Goal: Register for event/course

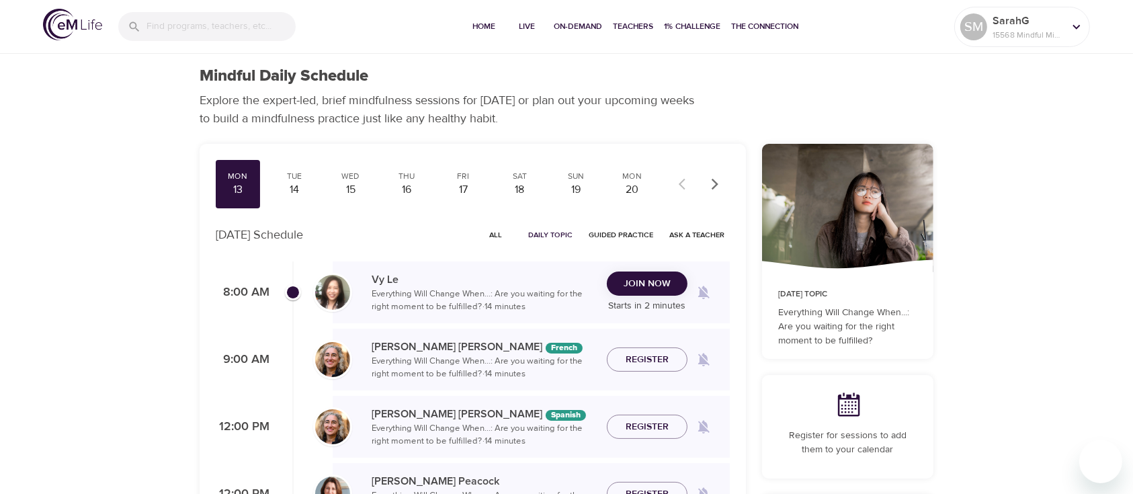
click at [715, 180] on icon "button" at bounding box center [714, 183] width 13 height 13
click at [715, 181] on icon "button" at bounding box center [715, 183] width 7 height 11
click at [242, 180] on div "Mon" at bounding box center [238, 176] width 34 height 11
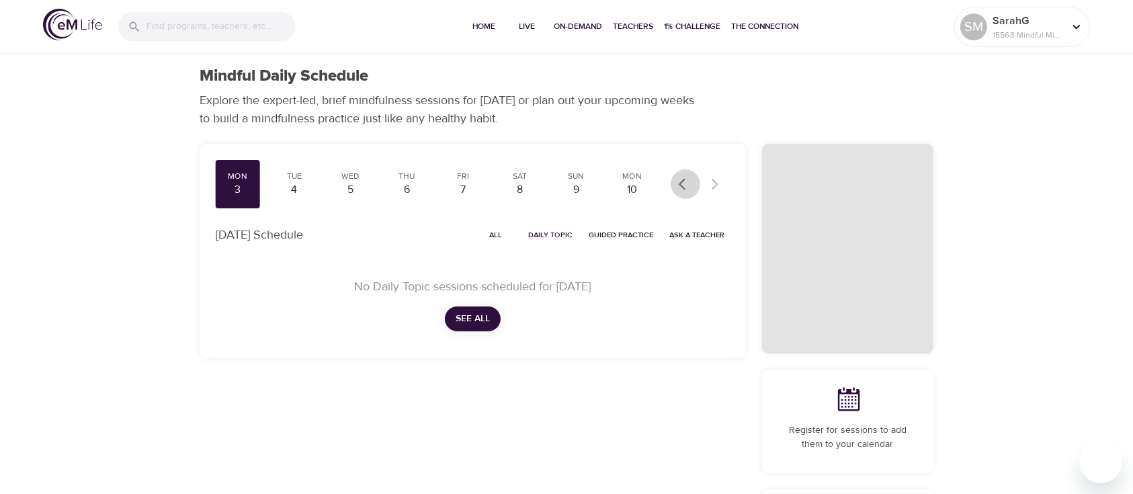
click at [677, 180] on button "button" at bounding box center [686, 184] width 30 height 30
click at [676, 180] on button "button" at bounding box center [686, 184] width 30 height 30
click at [627, 183] on div "2" at bounding box center [633, 189] width 34 height 15
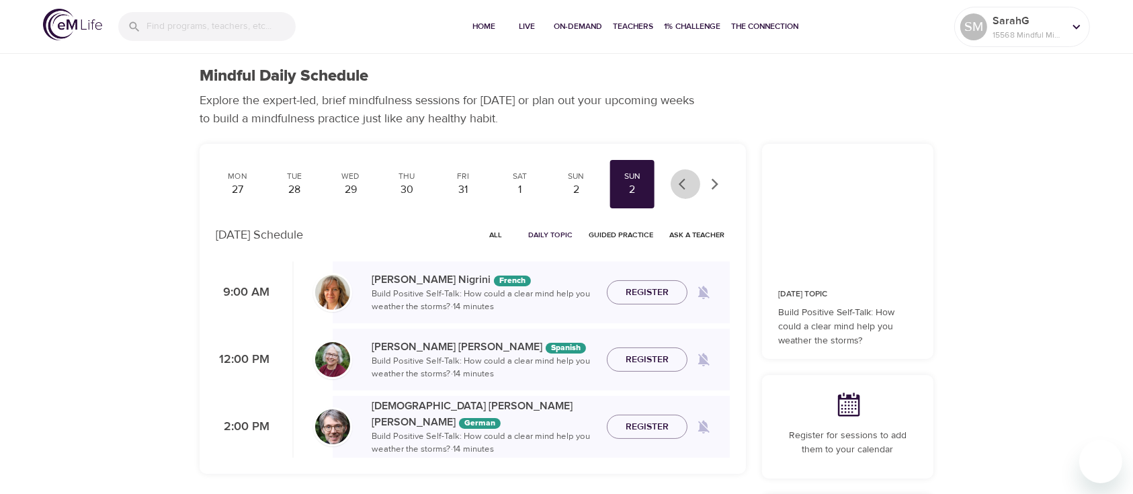
click at [679, 186] on icon "button" at bounding box center [685, 183] width 13 height 13
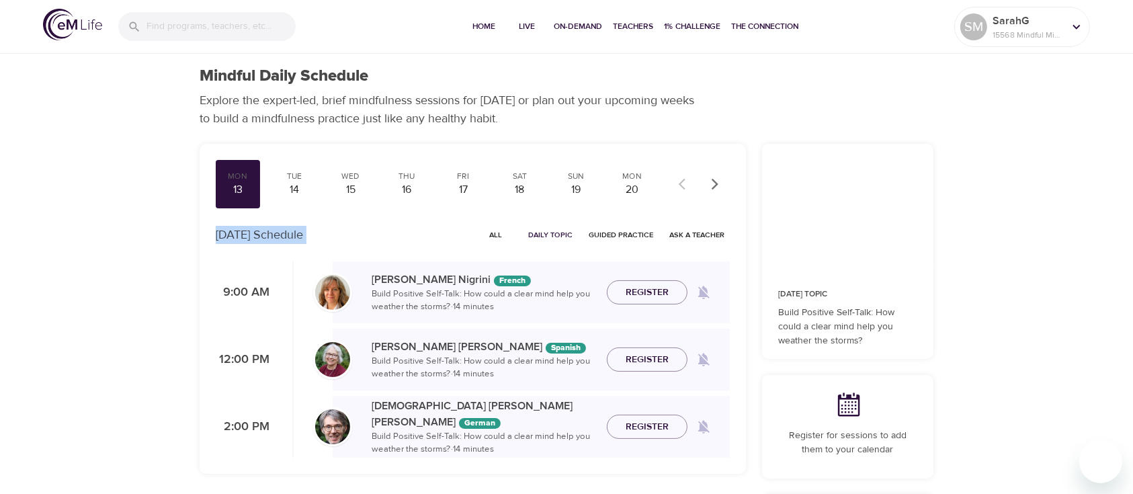
click at [679, 186] on div at bounding box center [700, 184] width 59 height 30
click at [243, 181] on div "Mon" at bounding box center [238, 176] width 34 height 11
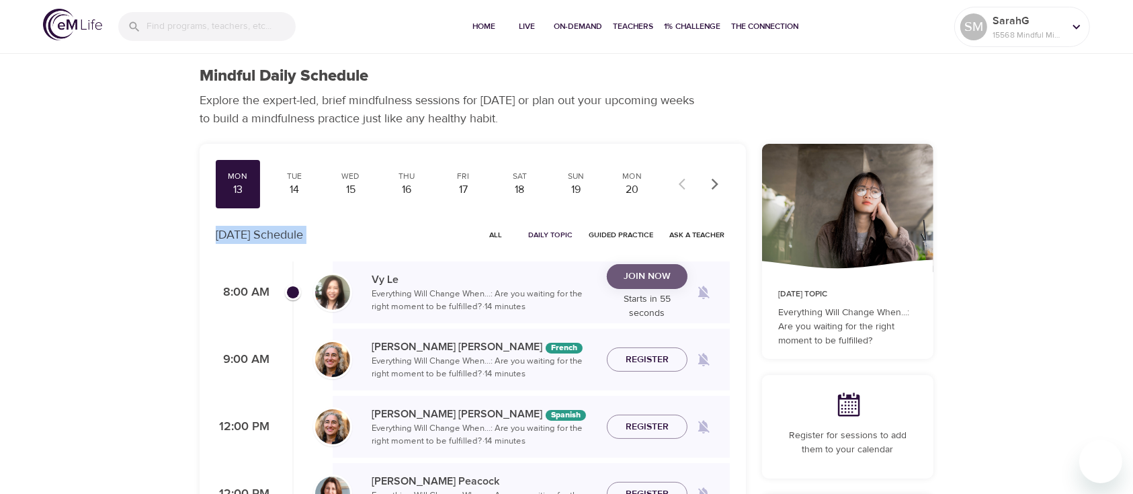
click at [626, 276] on span "Join Now" at bounding box center [647, 276] width 47 height 17
click at [648, 296] on div "Join Now Ends in 10 minutes" at bounding box center [647, 293] width 81 height 42
click at [643, 278] on span "Join Now" at bounding box center [647, 284] width 47 height 17
